Goal: Task Accomplishment & Management: Manage account settings

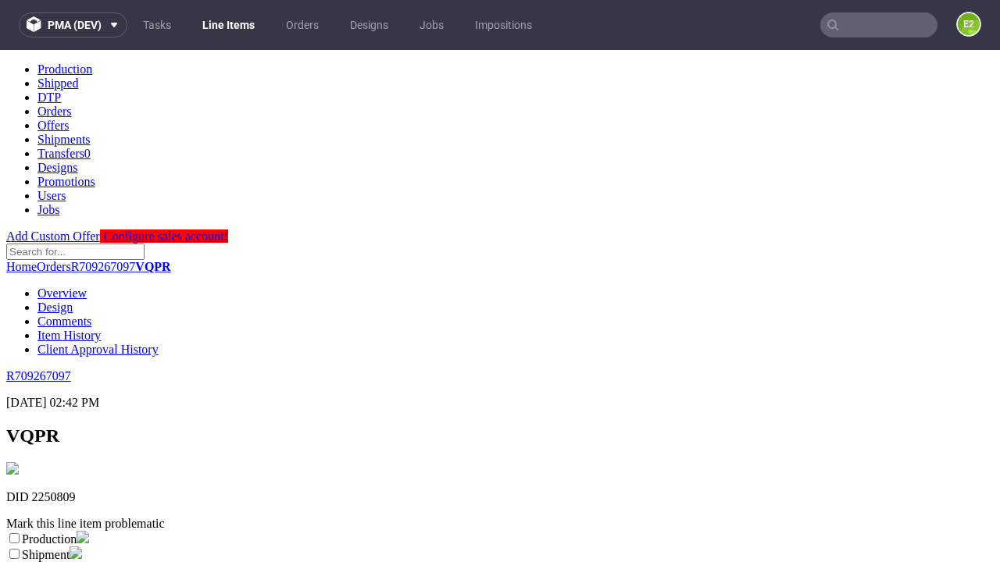
scroll to position [275, 0]
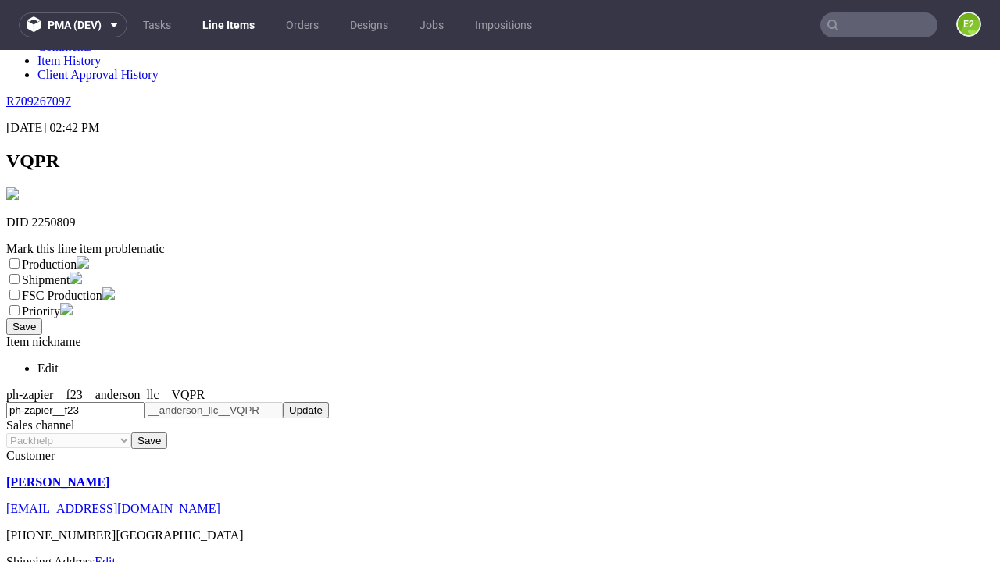
select select "dtp_ca_needed"
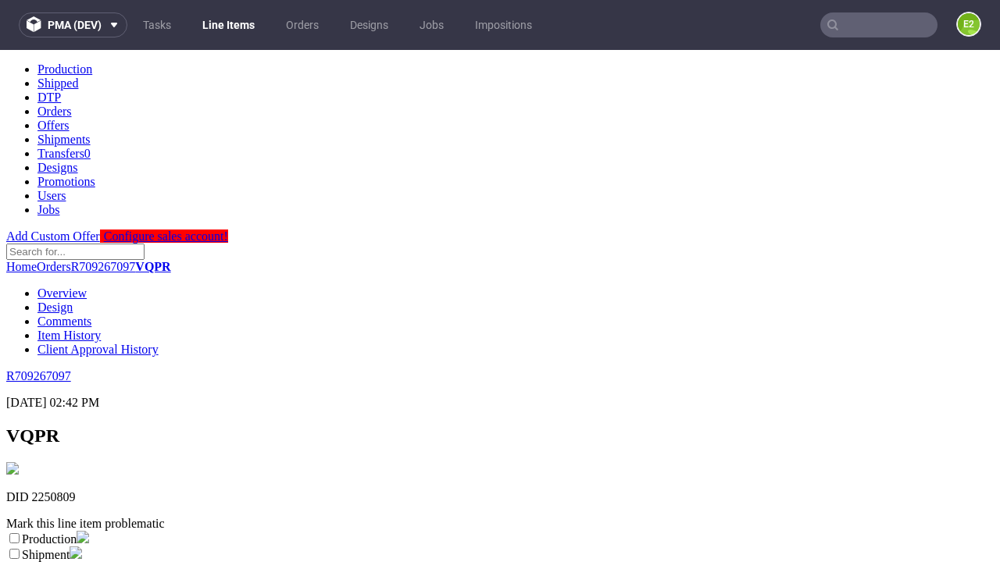
scroll to position [0, 0]
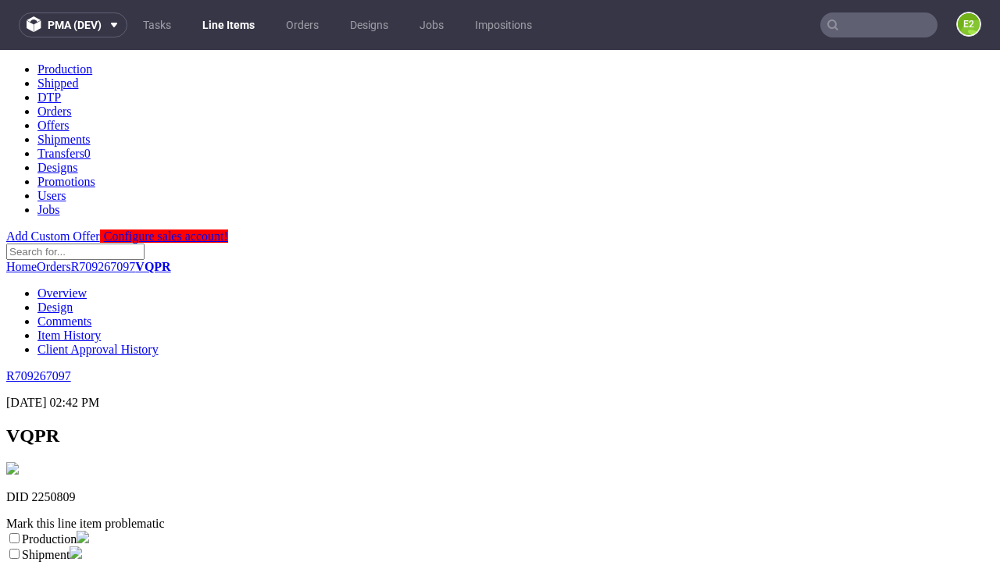
checkbox input "true"
